Goal: Task Accomplishment & Management: Manage account settings

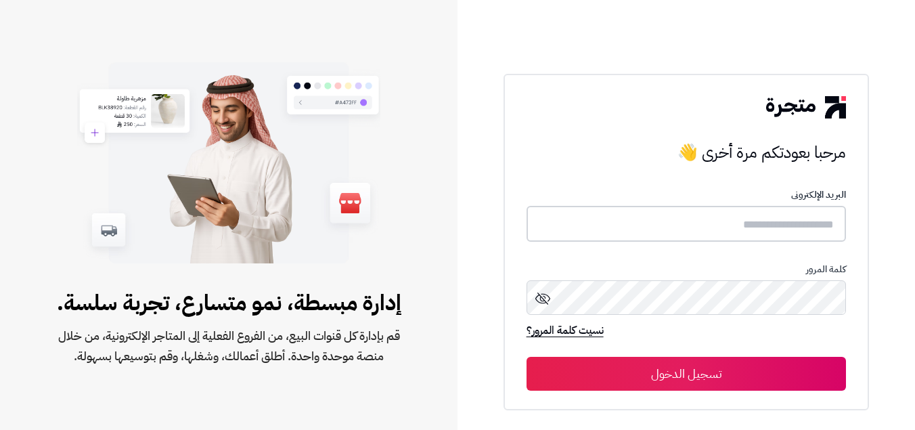
click at [742, 226] on input "text" at bounding box center [687, 224] width 320 height 36
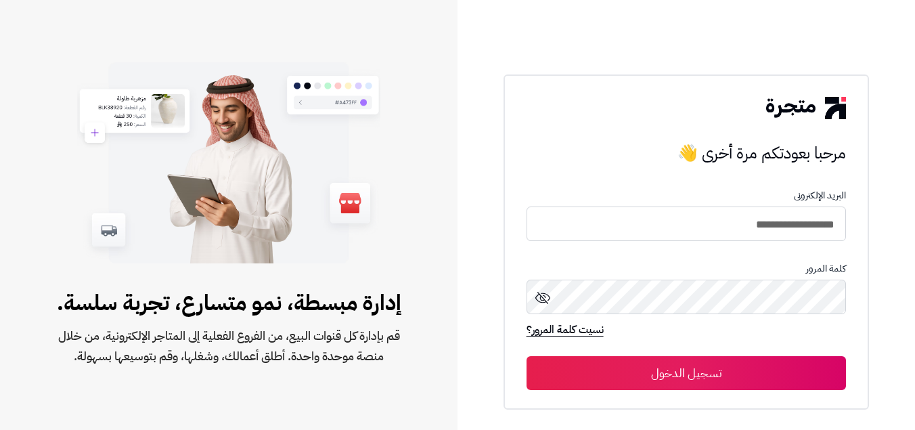
type input "**********"
click at [527, 356] on button "تسجيل الدخول" at bounding box center [687, 373] width 320 height 34
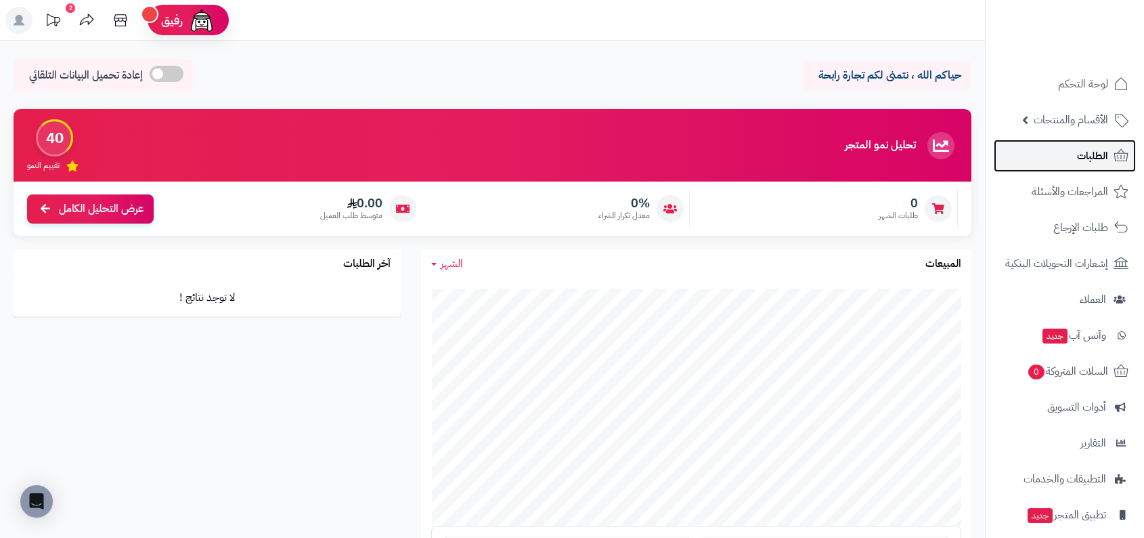
click at [915, 156] on link "الطلبات" at bounding box center [1065, 155] width 142 height 32
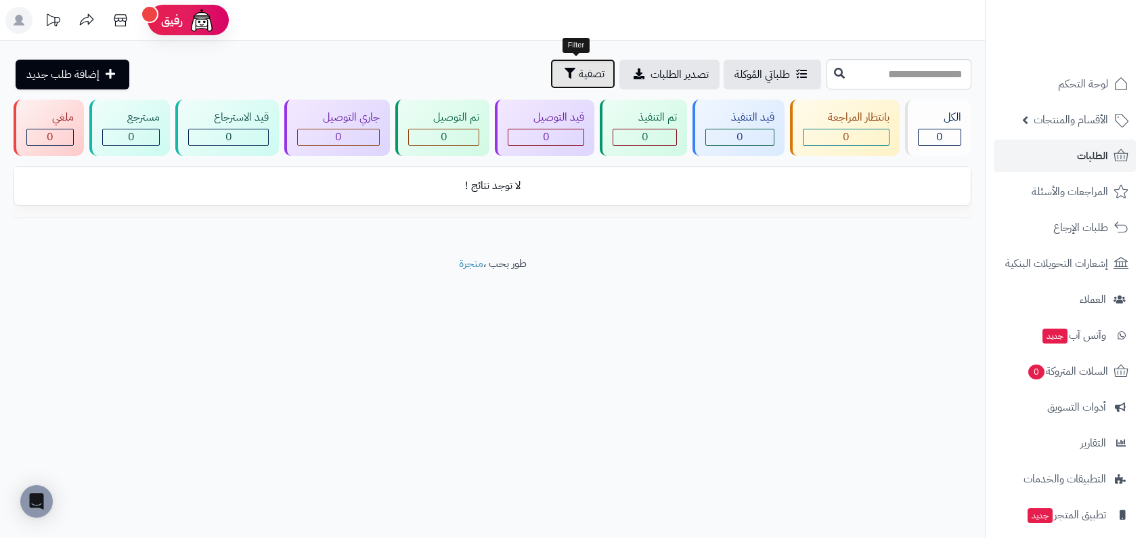
click at [586, 71] on span "تصفية" at bounding box center [592, 74] width 26 height 16
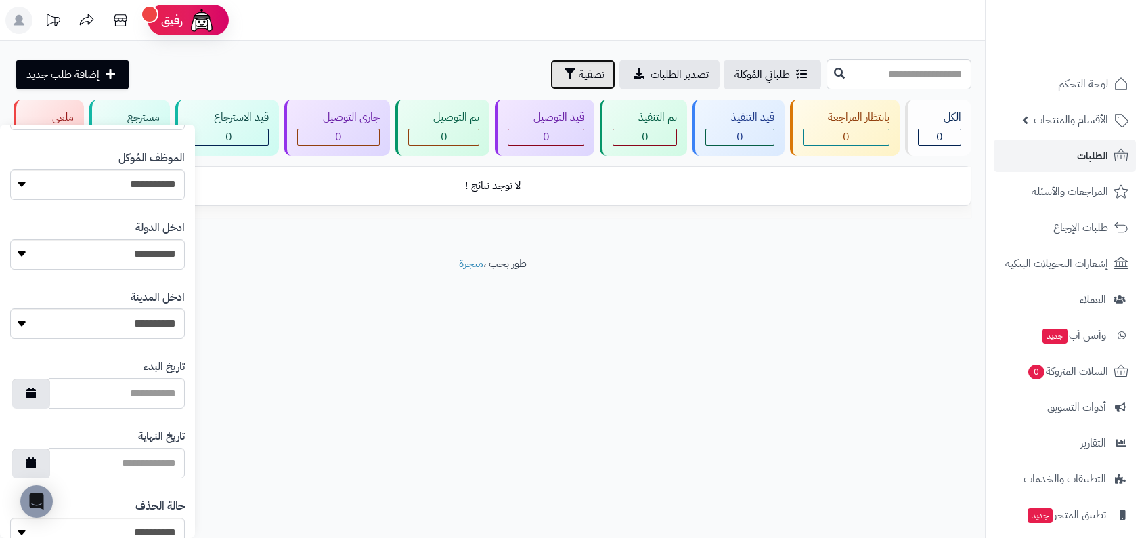
scroll to position [608, 0]
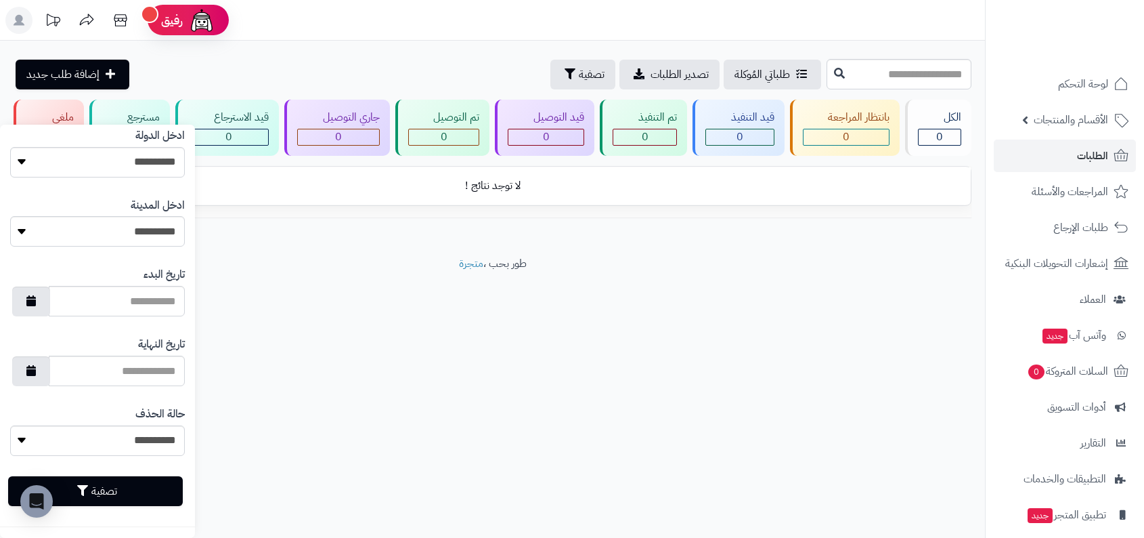
click at [150, 421] on label "حالة الحذف" at bounding box center [159, 414] width 49 height 16
click at [150, 425] on select "**********" at bounding box center [97, 440] width 175 height 30
click at [146, 432] on select "**********" at bounding box center [97, 440] width 175 height 30
select select "*"
click at [10, 425] on select "**********" at bounding box center [97, 440] width 175 height 30
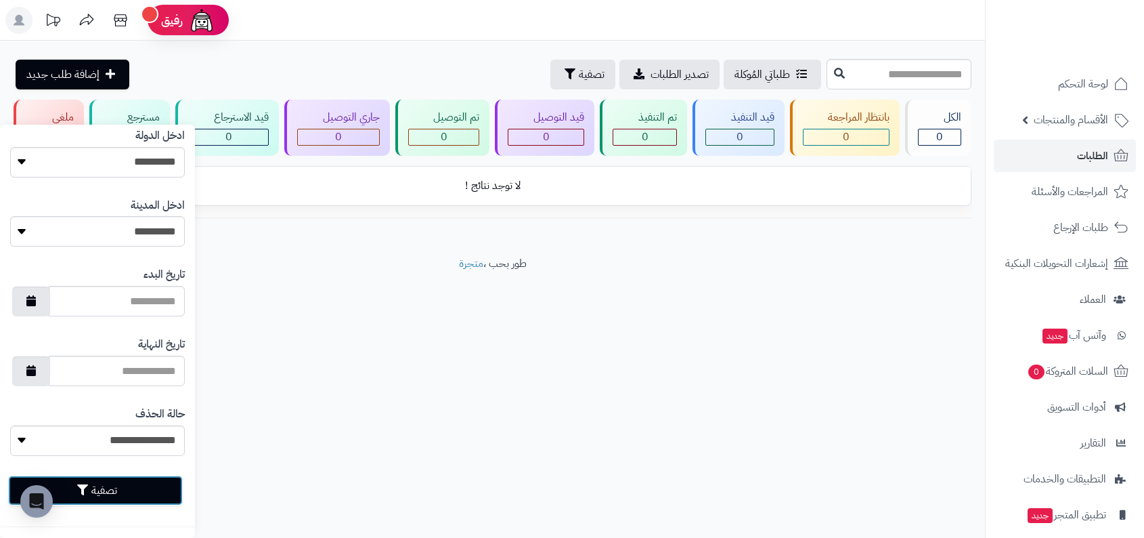
click at [140, 482] on button "تصفية" at bounding box center [95, 490] width 175 height 30
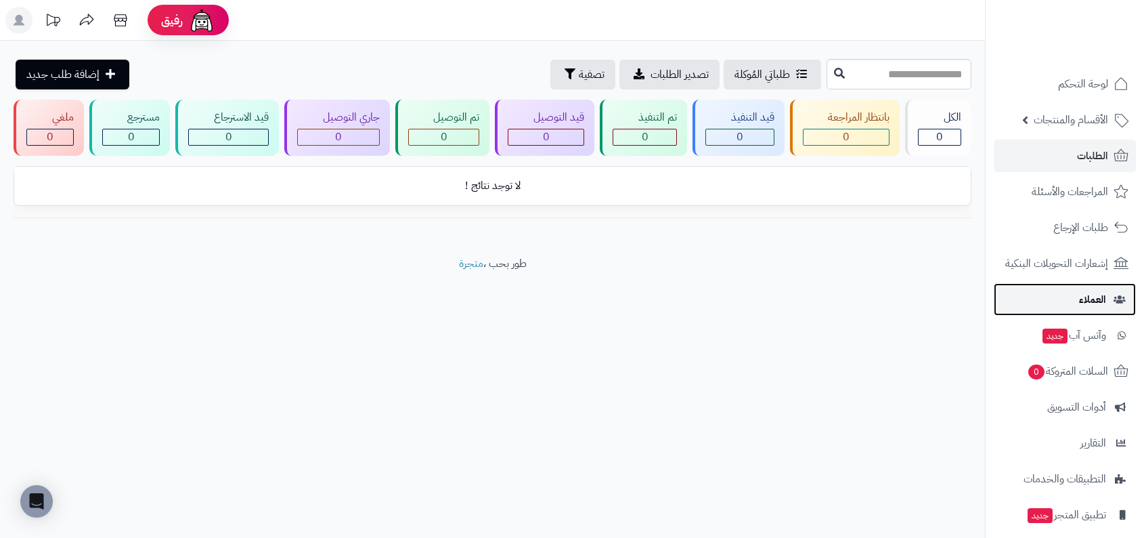
click at [1072, 296] on link "العملاء" at bounding box center [1065, 299] width 142 height 32
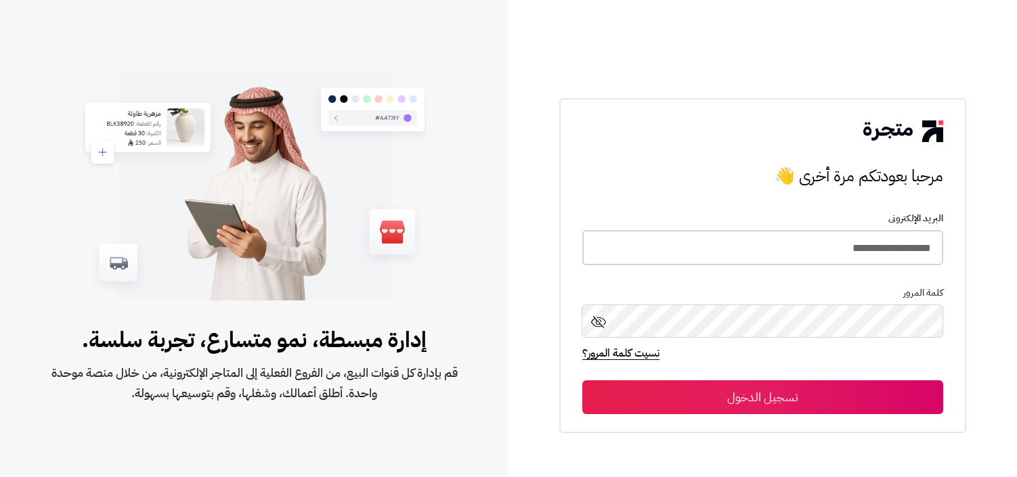
click at [795, 244] on input "**********" at bounding box center [762, 248] width 361 height 36
type input "**********"
click at [582, 380] on button "تسجيل الدخول" at bounding box center [762, 397] width 361 height 34
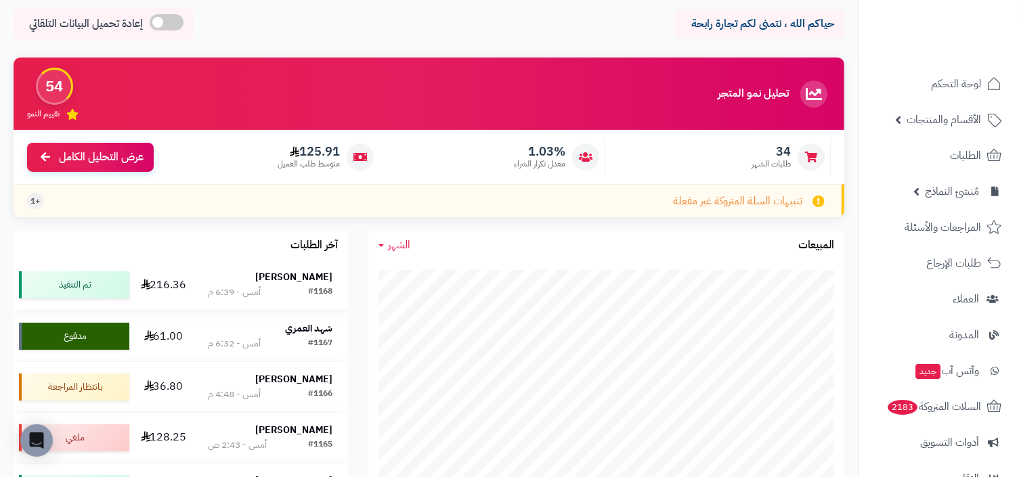
scroll to position [97, 0]
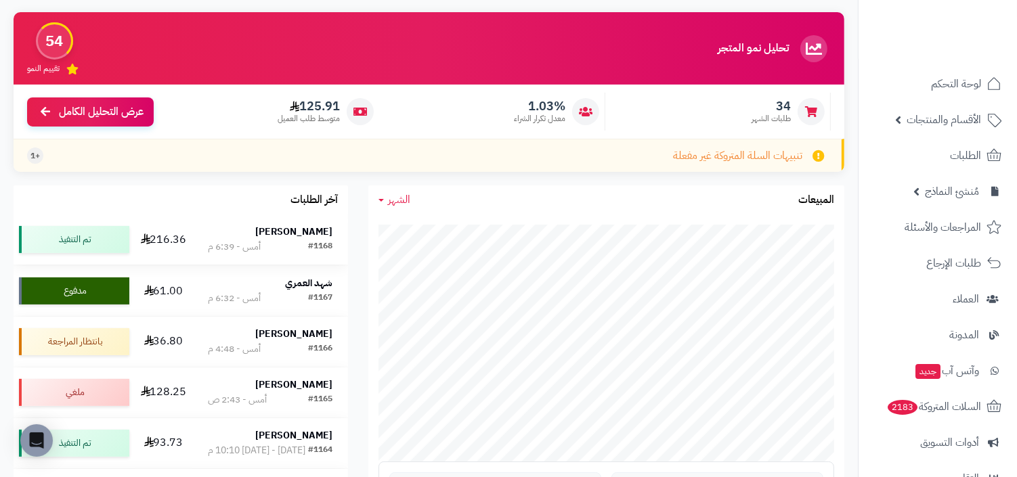
click at [310, 242] on div "#1168" at bounding box center [320, 247] width 24 height 14
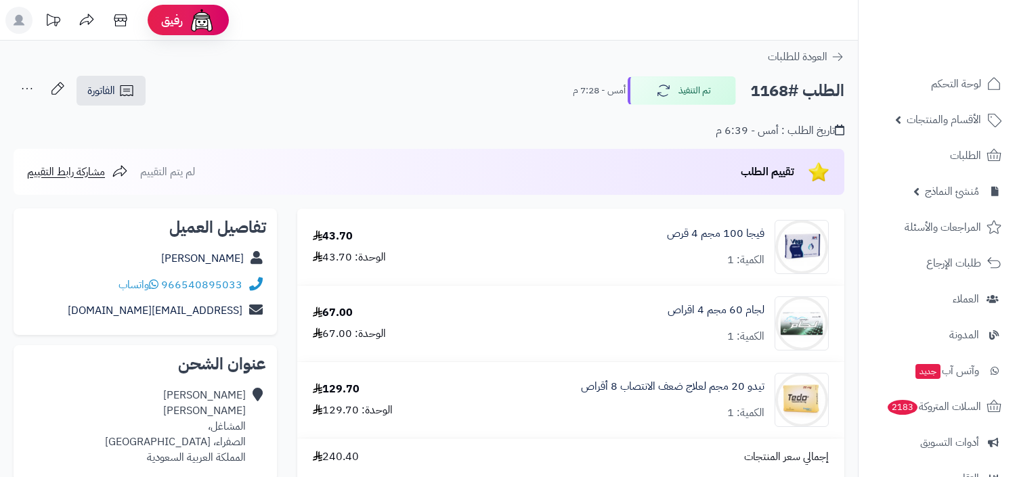
scroll to position [242, 0]
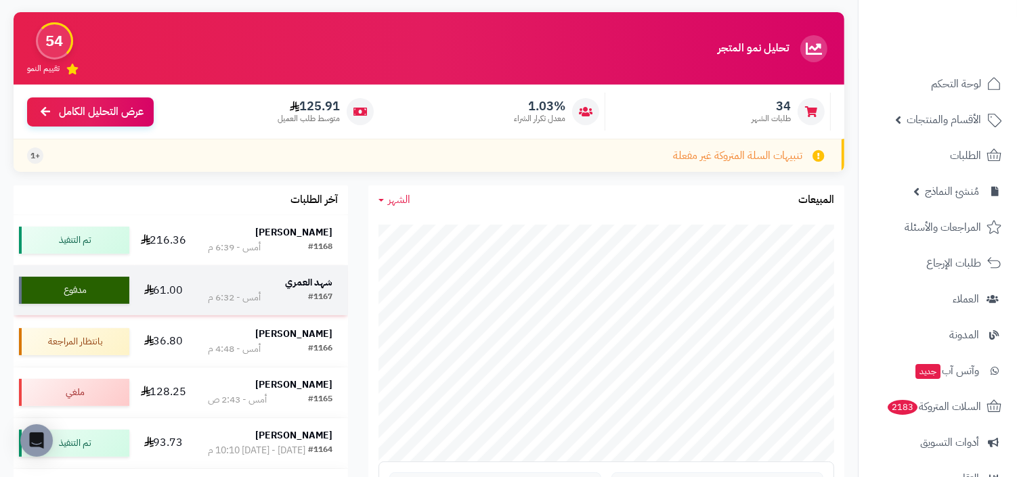
scroll to position [97, 0]
click at [303, 271] on td "شهد العمري #1167 أمس - 6:32 م" at bounding box center [270, 290] width 156 height 50
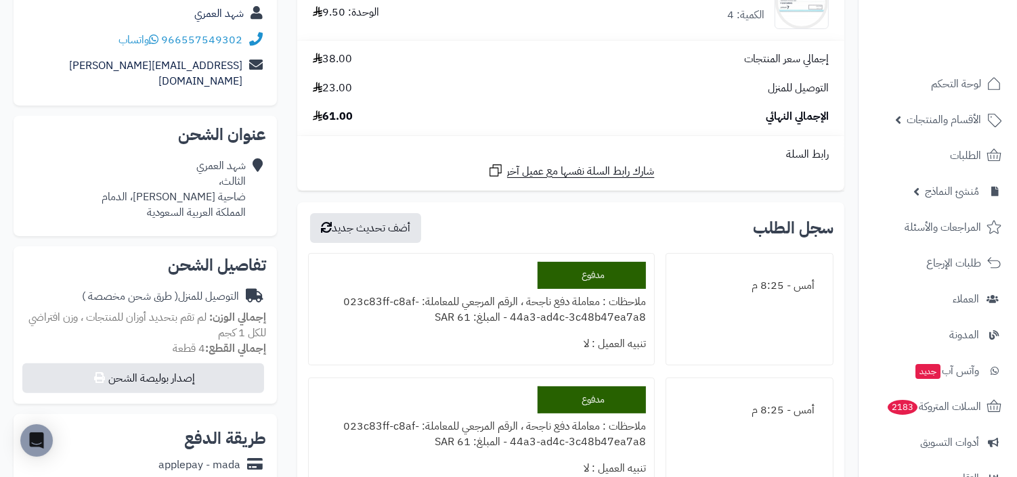
scroll to position [442, 0]
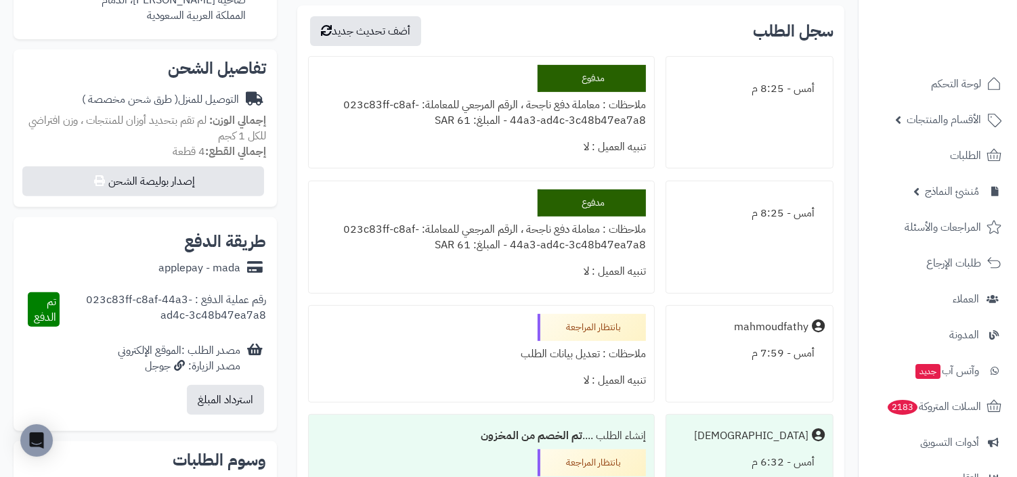
click at [496, 122] on div "ملاحظات : معاملة دفع ناجحة ، الرقم المرجعي للمعاملة: 023c83ff-c8af-44a3-ad4c-3c…" at bounding box center [481, 113] width 329 height 42
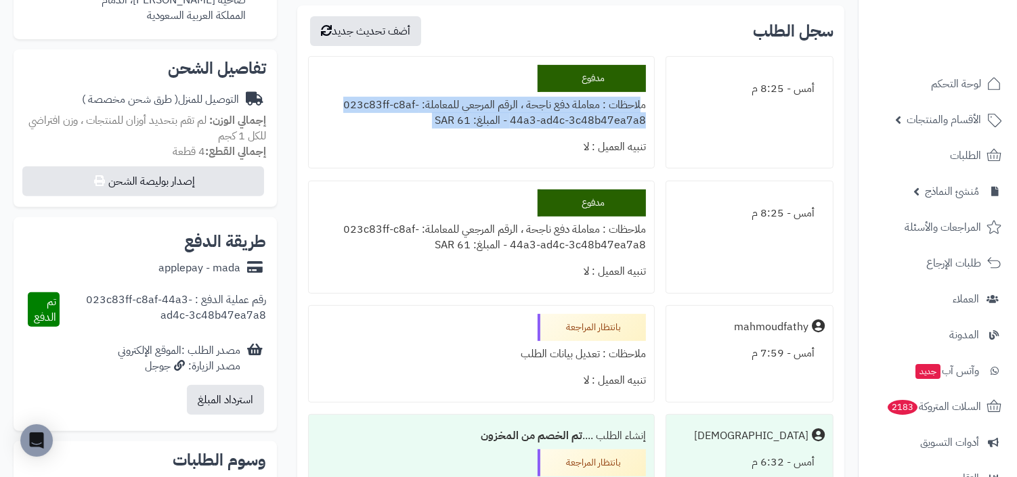
click at [490, 247] on div "ملاحظات : معاملة دفع ناجحة ، الرقم المرجعي للمعاملة: 023c83ff-c8af-44a3-ad4c-3c…" at bounding box center [481, 238] width 329 height 42
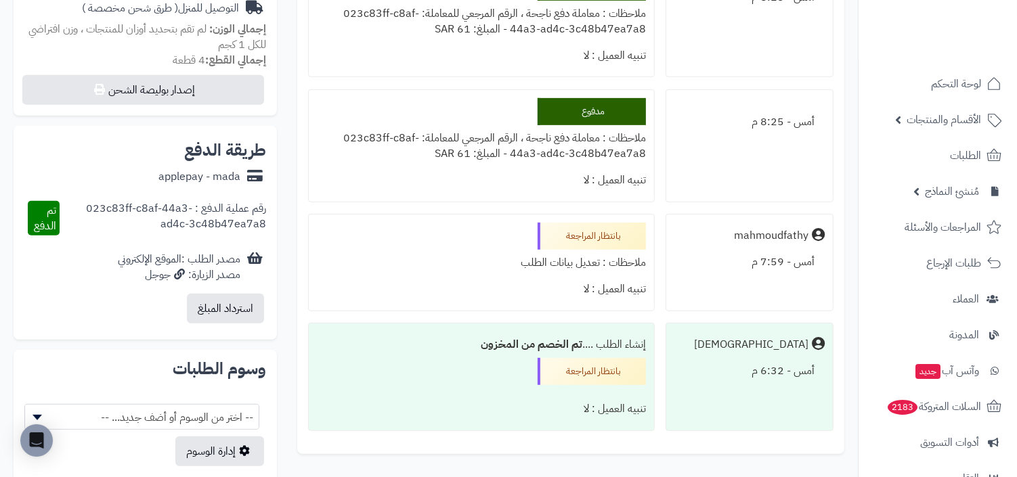
scroll to position [503, 0]
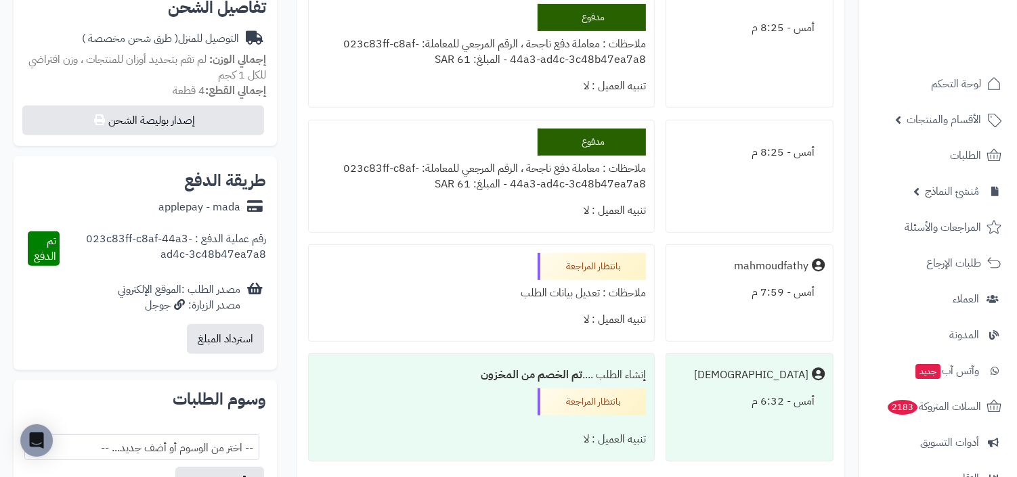
click at [584, 398] on div "بانتظار المراجعة" at bounding box center [592, 402] width 108 height 27
click at [634, 269] on div "بانتظار المراجعة" at bounding box center [592, 266] width 108 height 27
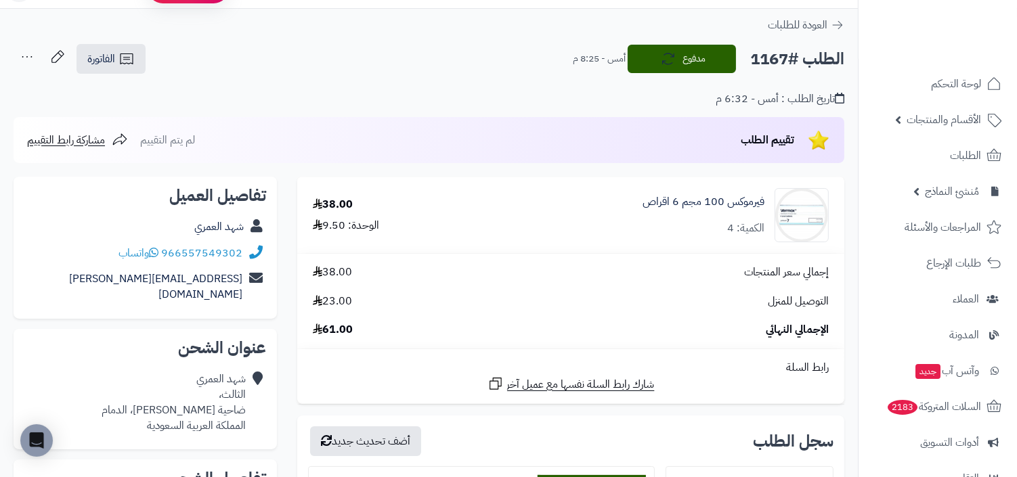
scroll to position [0, 0]
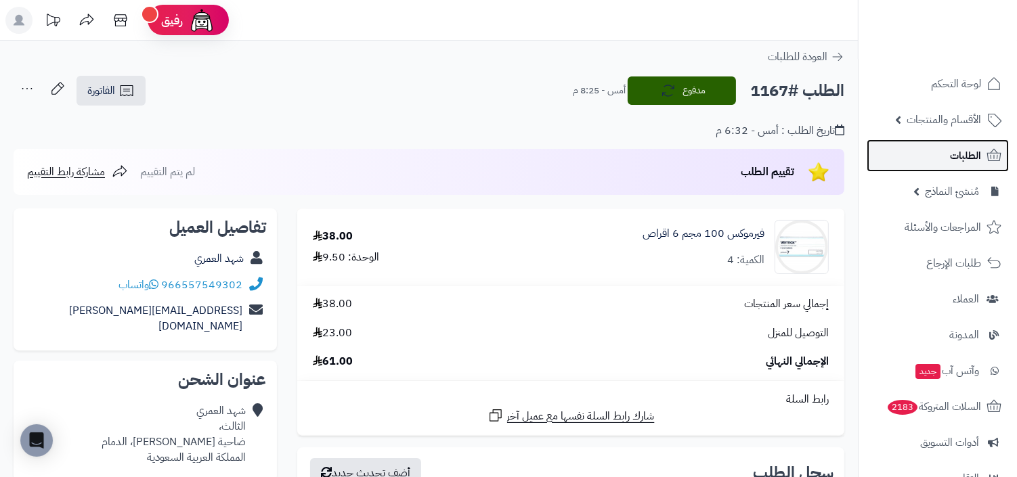
click at [936, 160] on link "الطلبات" at bounding box center [938, 155] width 142 height 32
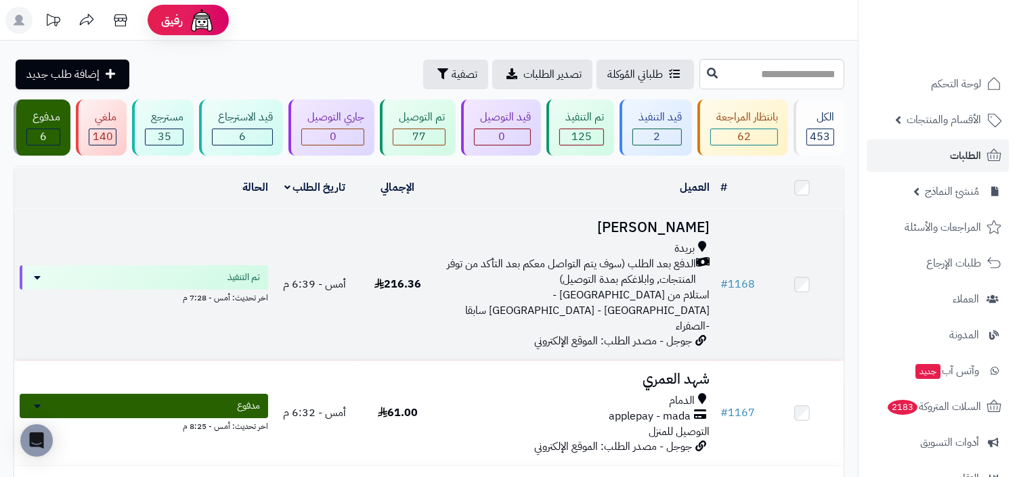
click at [670, 260] on span "الدفع بعد الطلب (سوف يتم التواصل معكم بعد التأكد من توفر المنتجات, وابلاغكم بمد…" at bounding box center [571, 272] width 252 height 31
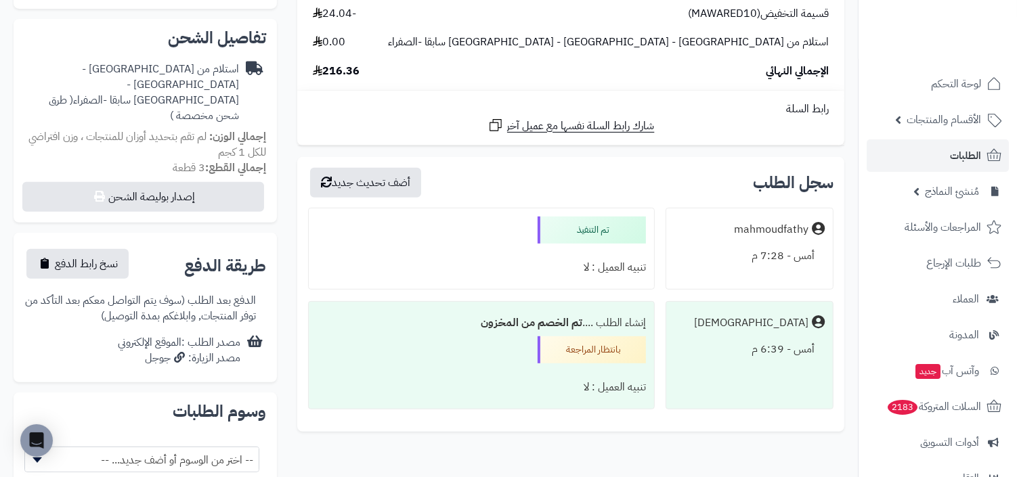
scroll to position [583, 0]
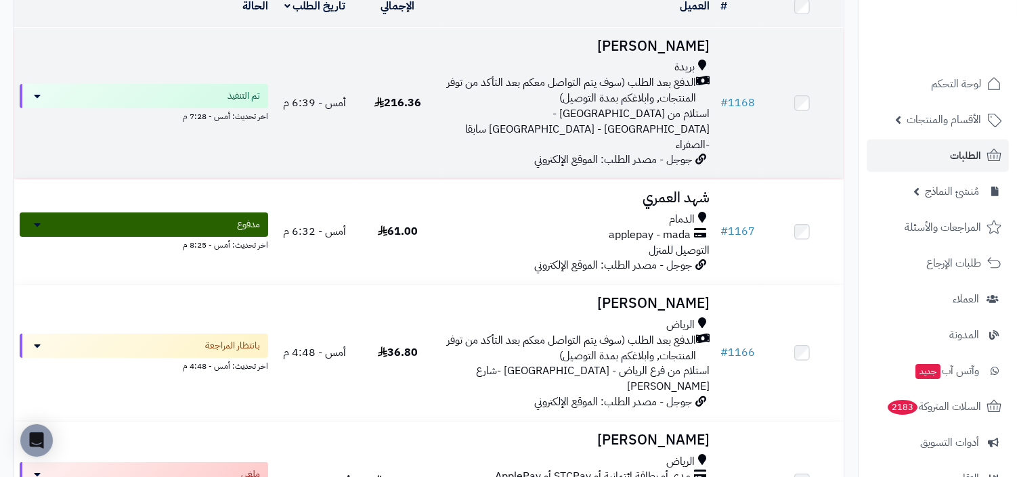
scroll to position [434, 0]
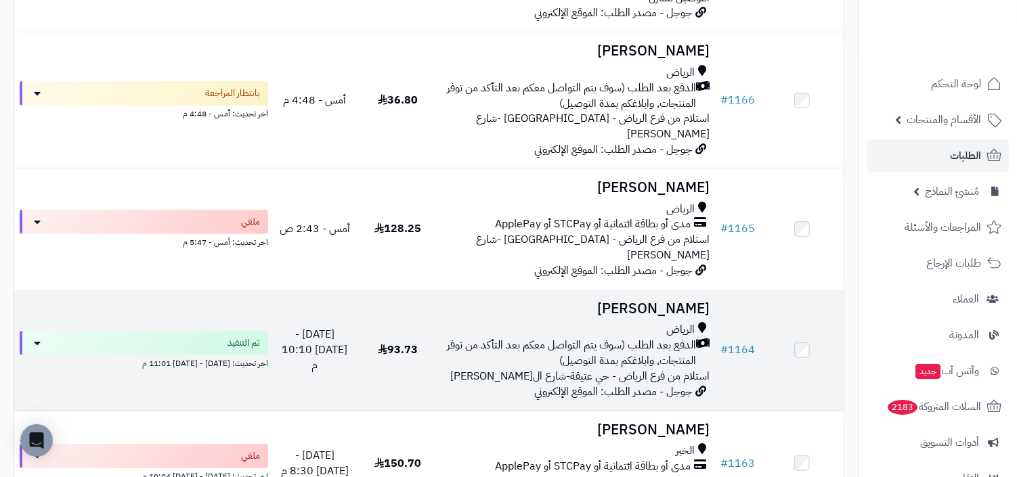
click at [688, 322] on span "الرياض" at bounding box center [681, 330] width 28 height 16
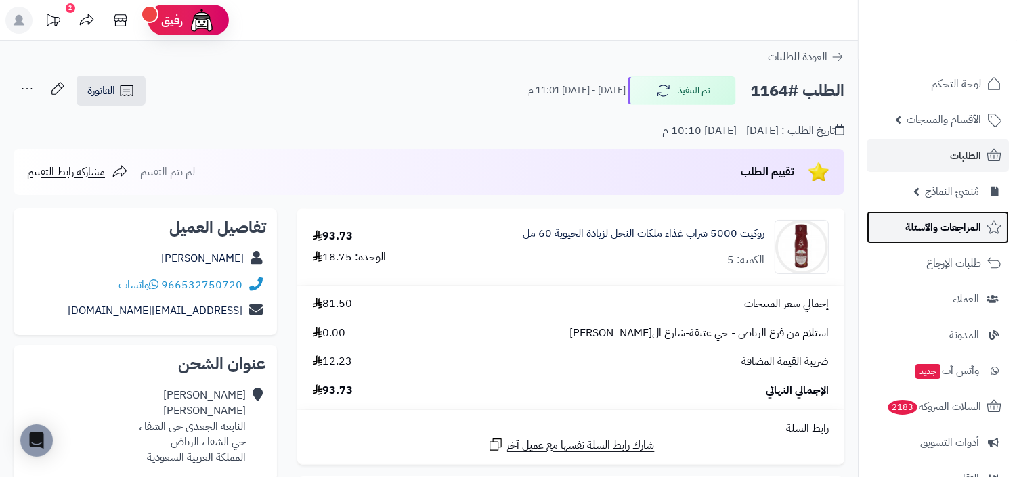
click at [950, 217] on link "المراجعات والأسئلة" at bounding box center [938, 227] width 142 height 32
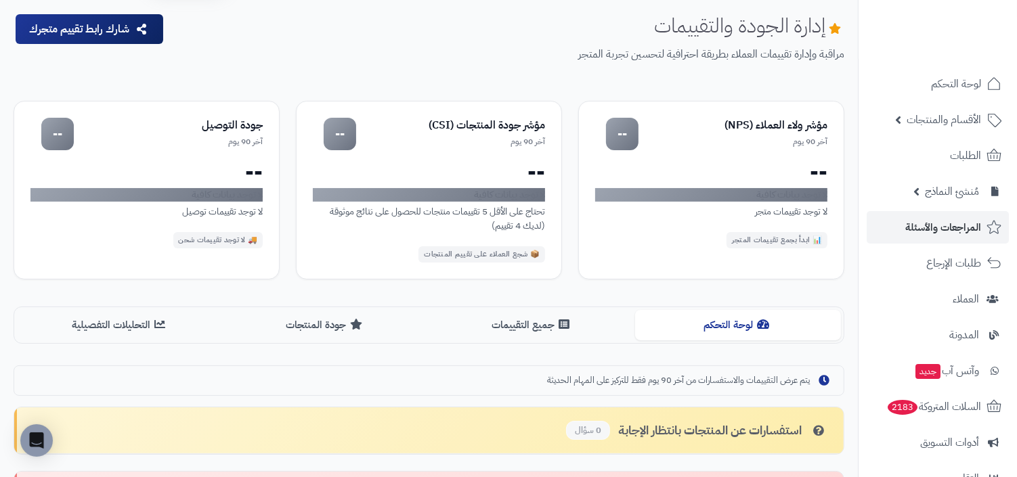
scroll to position [177, 0]
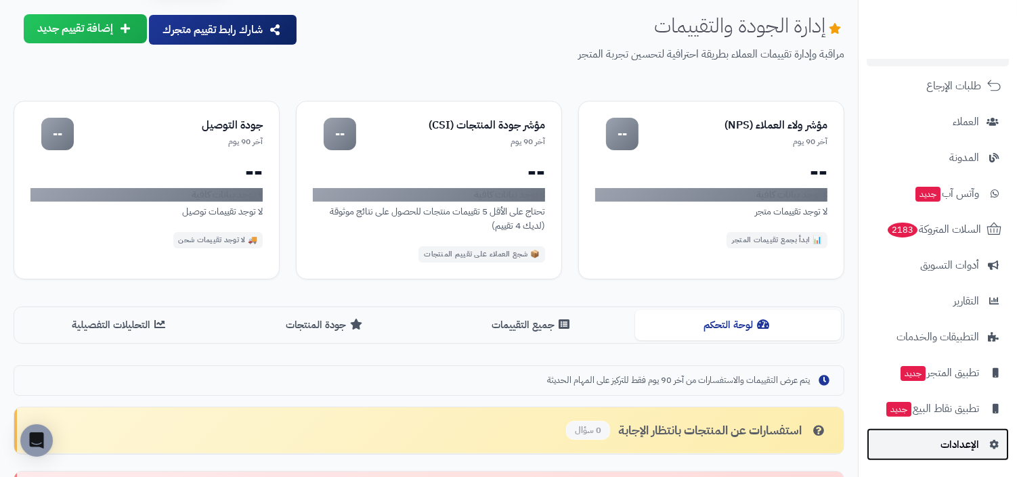
click at [966, 430] on link "الإعدادات" at bounding box center [938, 445] width 142 height 32
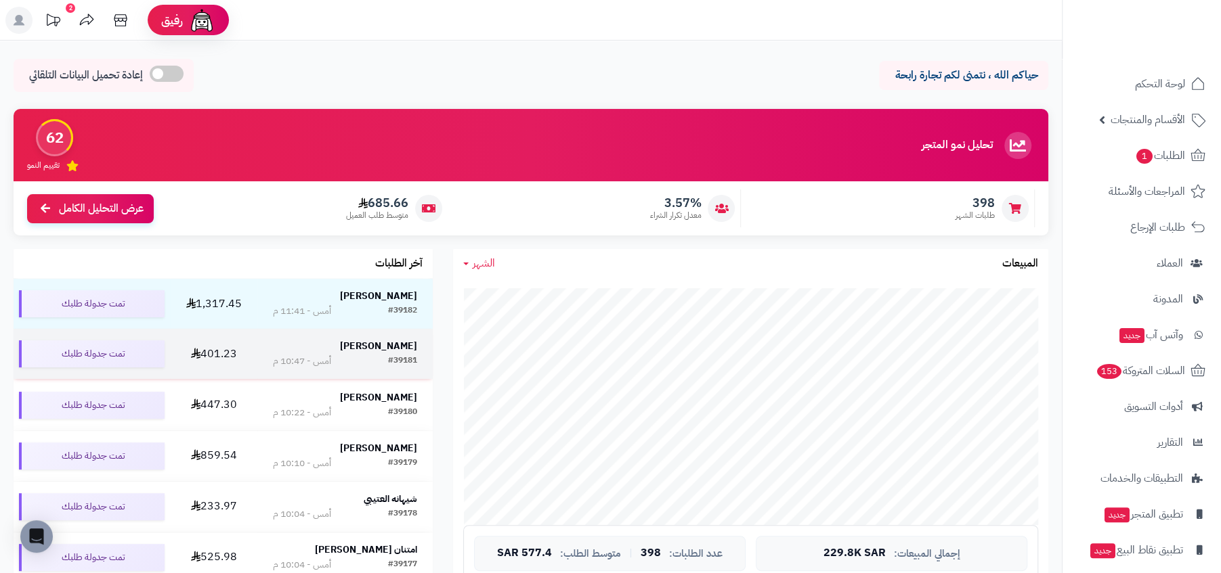
click at [394, 345] on strong "[PERSON_NAME]" at bounding box center [378, 346] width 77 height 14
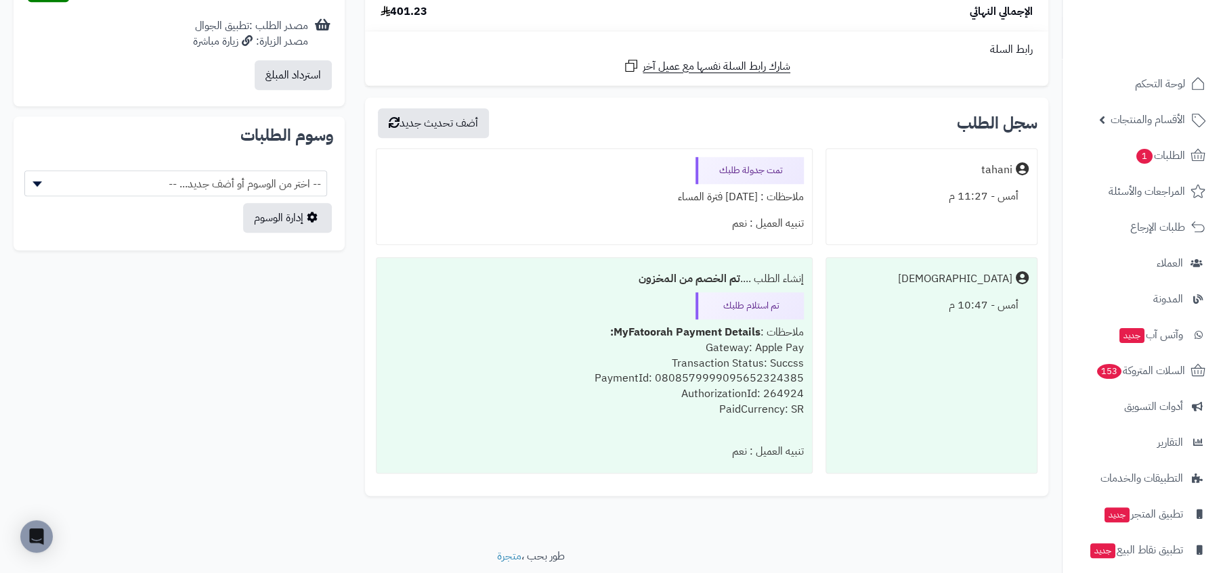
scroll to position [760, 0]
